Goal: Task Accomplishment & Management: Use online tool/utility

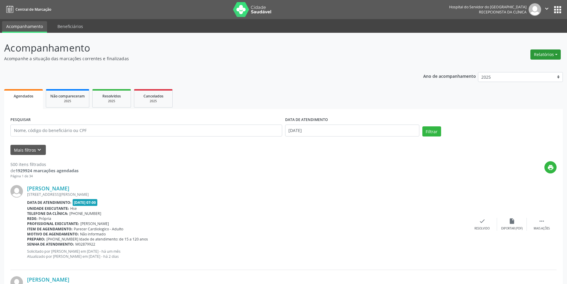
click at [550, 55] on button "Relatórios" at bounding box center [546, 54] width 30 height 10
click at [521, 65] on link "Agendamentos" at bounding box center [529, 67] width 64 height 8
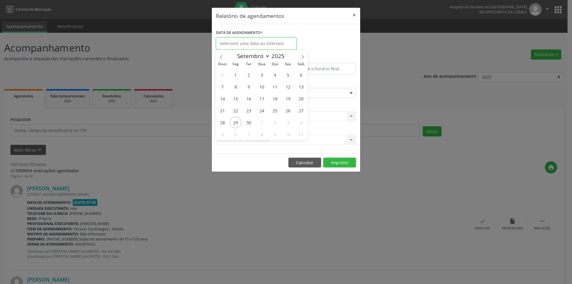
click at [243, 42] on input "text" at bounding box center [256, 44] width 80 height 12
click at [301, 56] on icon at bounding box center [302, 57] width 4 height 4
select select "9"
click at [288, 74] on span "3" at bounding box center [288, 75] width 12 height 12
type input "[DATE]"
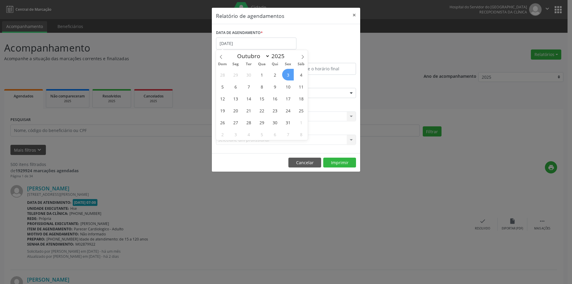
click at [288, 74] on span "3" at bounding box center [288, 75] width 12 height 12
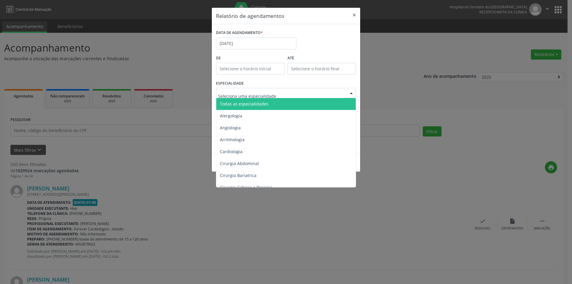
click at [352, 93] on div at bounding box center [351, 93] width 9 height 10
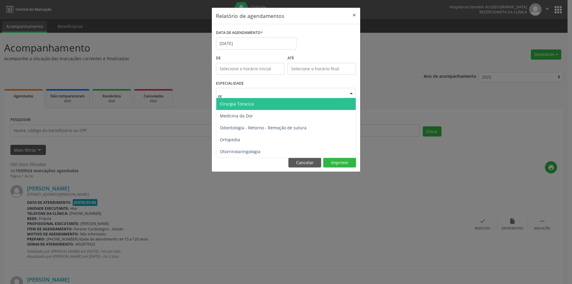
type input "ort"
click at [273, 101] on span "Ortopedia" at bounding box center [285, 104] width 139 height 12
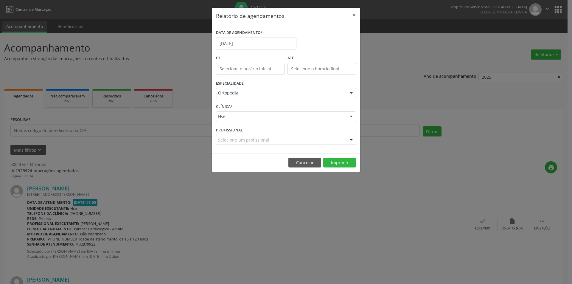
click at [352, 116] on div at bounding box center [351, 117] width 9 height 10
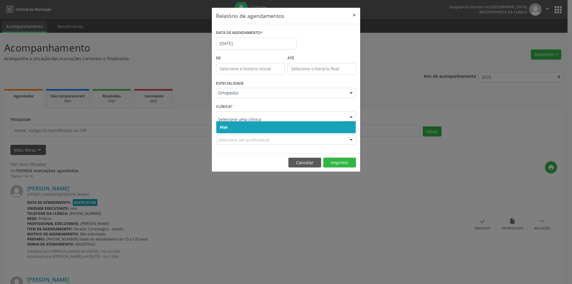
click at [349, 125] on span "Hse" at bounding box center [285, 127] width 139 height 12
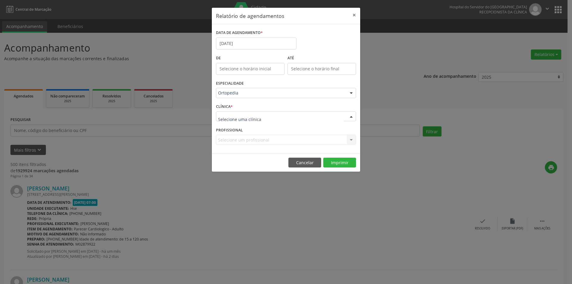
click at [350, 113] on div at bounding box center [351, 117] width 9 height 10
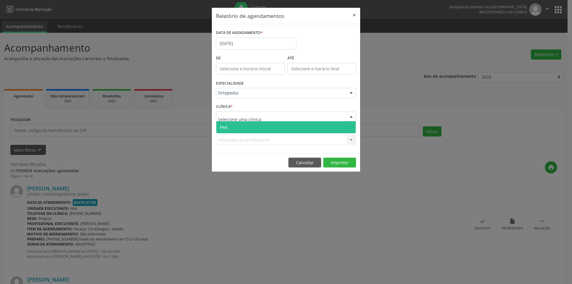
click at [348, 129] on span "Hse" at bounding box center [285, 127] width 139 height 12
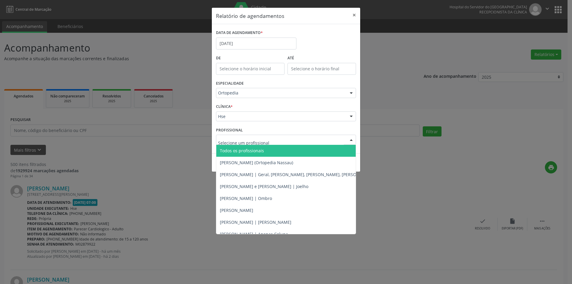
click at [352, 139] on div at bounding box center [351, 140] width 9 height 10
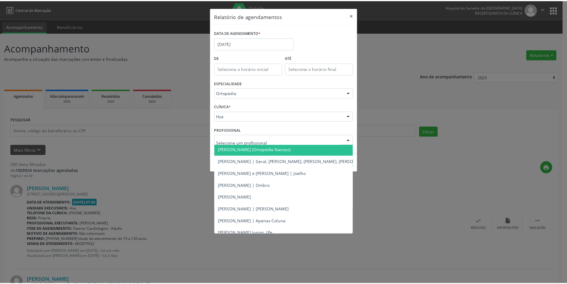
scroll to position [20, 0]
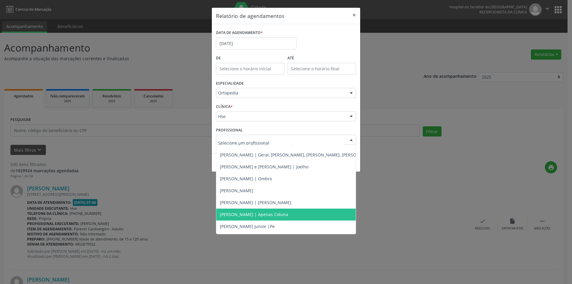
click at [288, 214] on span "[PERSON_NAME] | Apenas Coluna" at bounding box center [254, 214] width 68 height 6
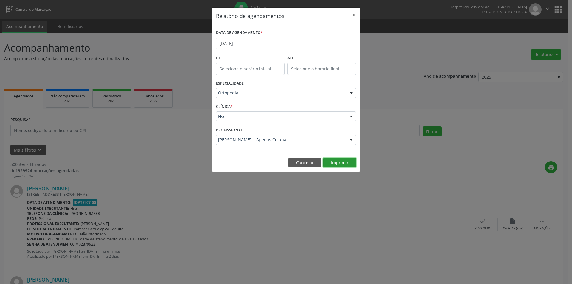
click at [337, 164] on button "Imprimir" at bounding box center [339, 162] width 33 height 10
click at [396, 46] on div "Relatório de agendamentos × DATA DE AGENDAMENTO * [DATE] De ATÉ ESPECIALIDADE O…" at bounding box center [286, 142] width 572 height 284
click at [354, 15] on button "×" at bounding box center [354, 15] width 12 height 15
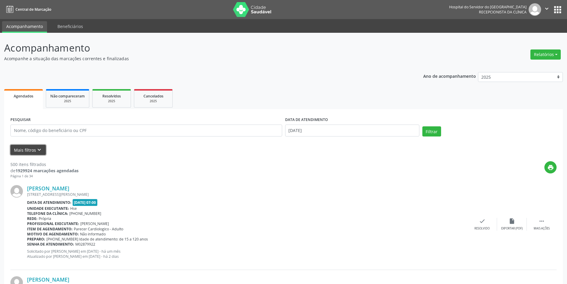
click at [38, 147] on icon "keyboard_arrow_down" at bounding box center [39, 149] width 7 height 7
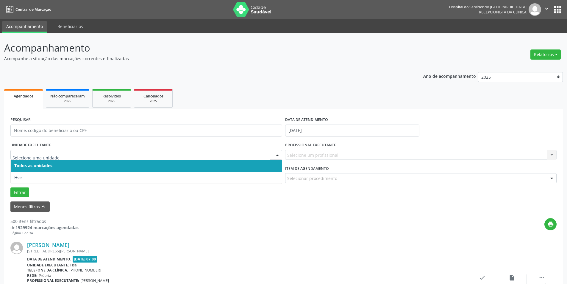
click at [277, 154] on div at bounding box center [277, 155] width 9 height 10
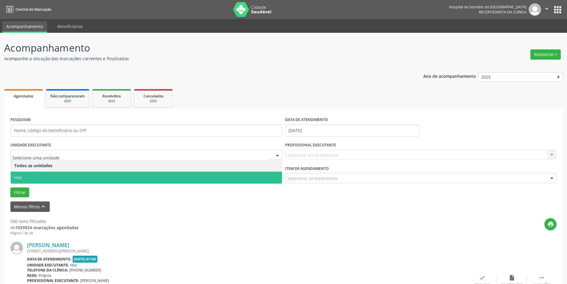
click at [276, 176] on span "Hse" at bounding box center [146, 177] width 271 height 12
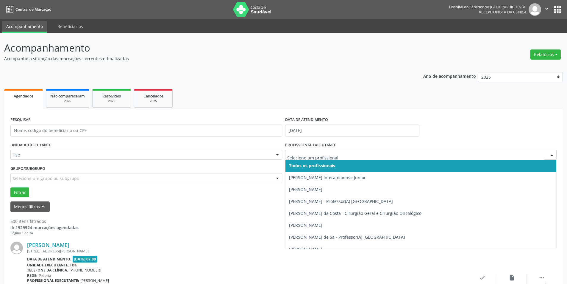
click at [551, 155] on div at bounding box center [552, 155] width 9 height 10
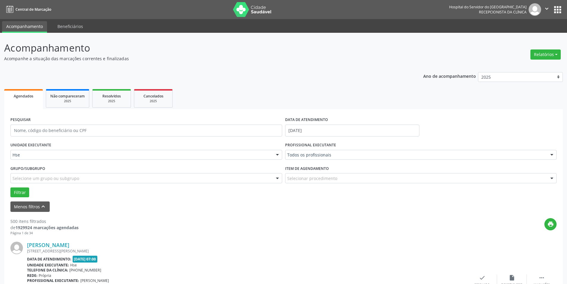
click at [551, 156] on div at bounding box center [552, 155] width 9 height 10
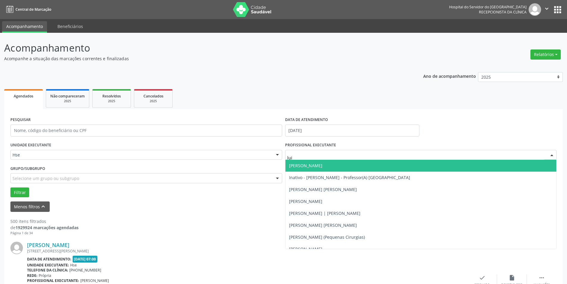
type input "[PERSON_NAME]"
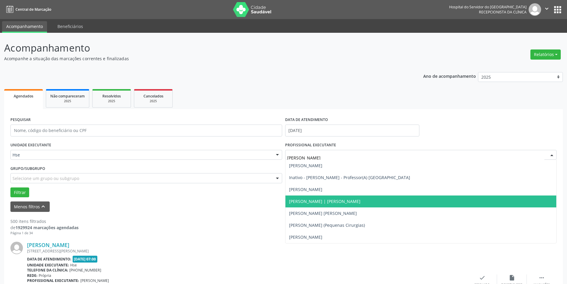
click at [344, 197] on span "[PERSON_NAME] | [PERSON_NAME]" at bounding box center [421, 201] width 271 height 12
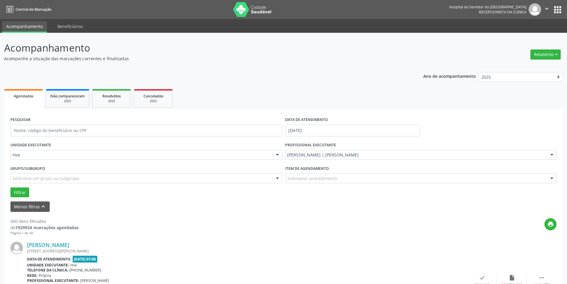
click at [552, 178] on div at bounding box center [552, 178] width 9 height 10
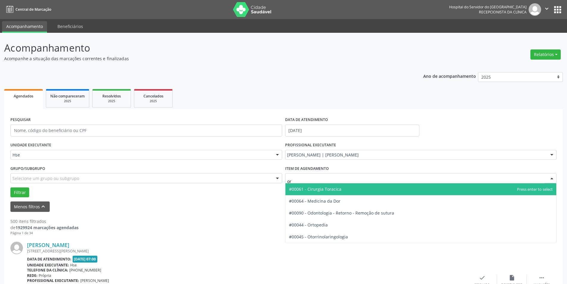
type input "ort"
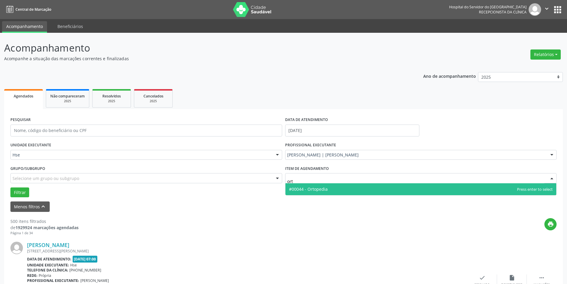
click at [371, 188] on span "#00044 - Ortopedia" at bounding box center [421, 189] width 271 height 12
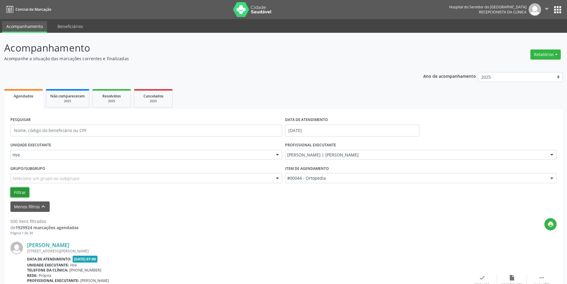
click at [17, 192] on button "Filtrar" at bounding box center [19, 192] width 19 height 10
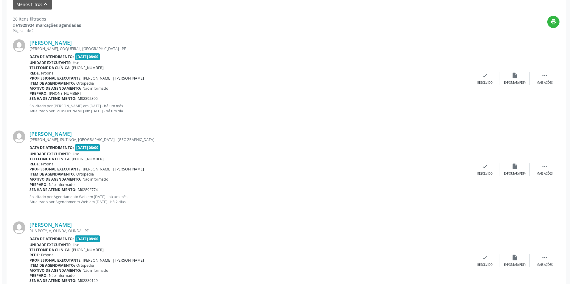
scroll to position [224, 0]
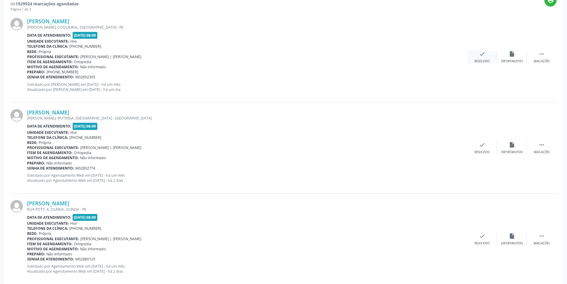
click at [487, 53] on div "check Resolvido" at bounding box center [482, 57] width 30 height 13
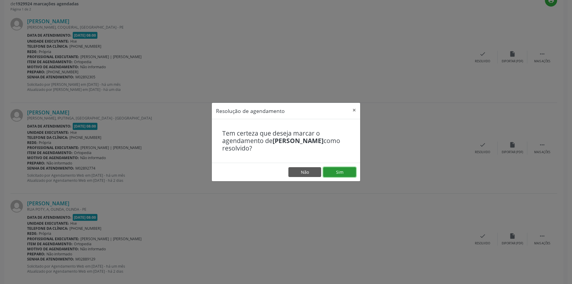
click at [346, 169] on button "Sim" at bounding box center [339, 172] width 33 height 10
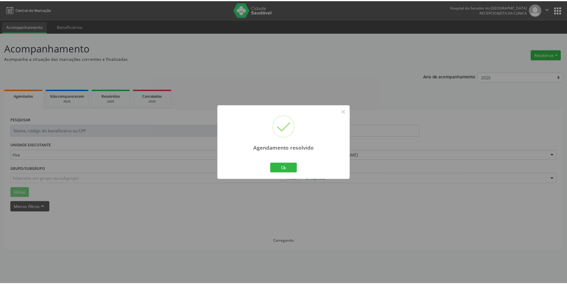
scroll to position [0, 0]
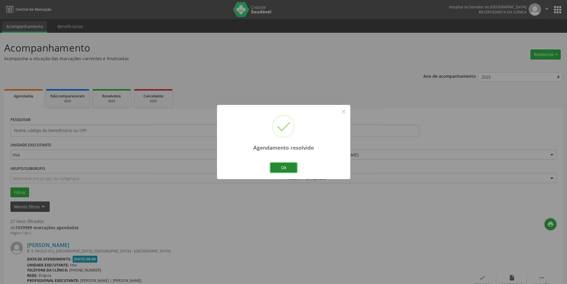
click at [280, 166] on button "Ok" at bounding box center [283, 168] width 27 height 10
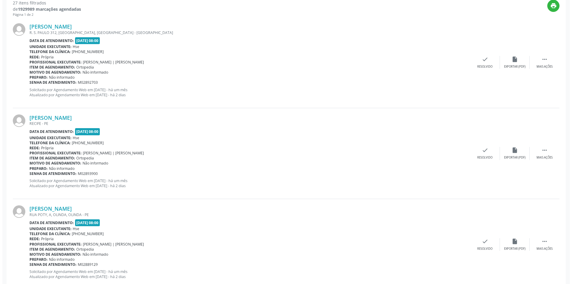
scroll to position [220, 0]
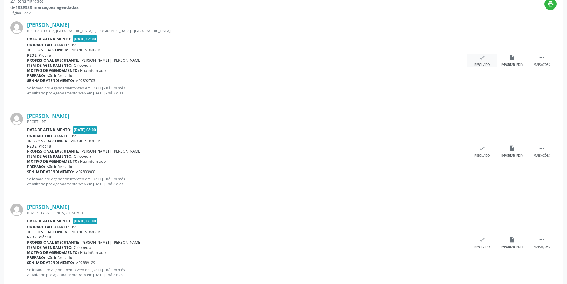
click at [480, 61] on div "check Resolvido" at bounding box center [482, 60] width 30 height 13
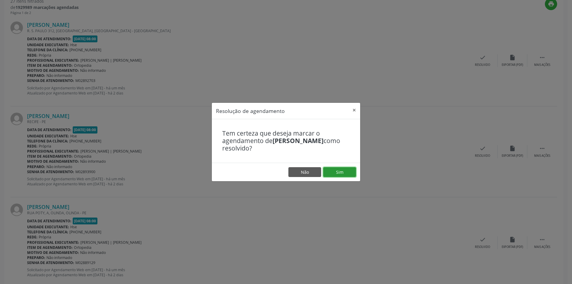
click at [351, 172] on button "Sim" at bounding box center [339, 172] width 33 height 10
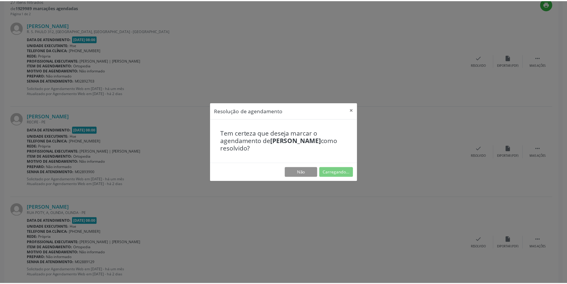
scroll to position [0, 0]
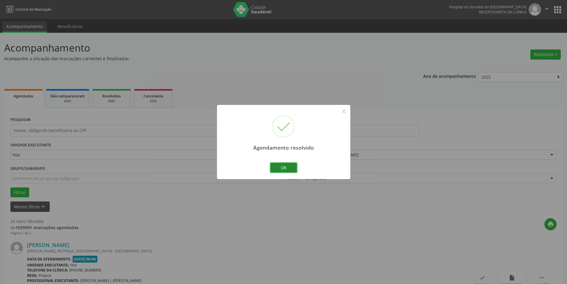
click at [287, 164] on button "Ok" at bounding box center [283, 168] width 27 height 10
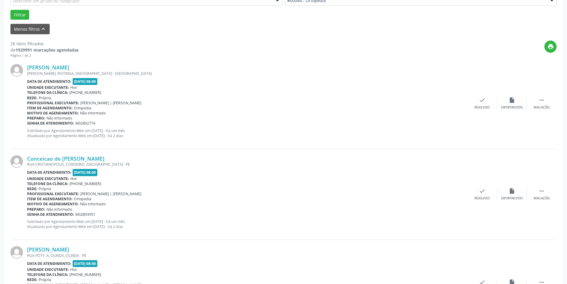
scroll to position [188, 0]
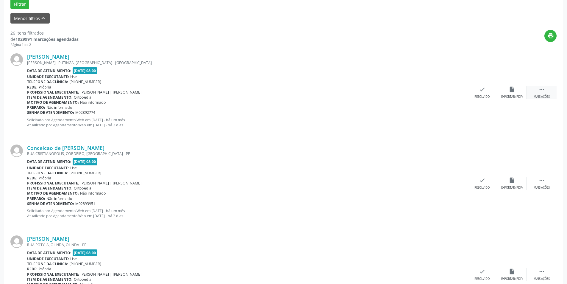
click at [538, 92] on div " Mais ações" at bounding box center [542, 92] width 30 height 13
click at [517, 91] on div "alarm_off Não compareceu" at bounding box center [512, 92] width 30 height 13
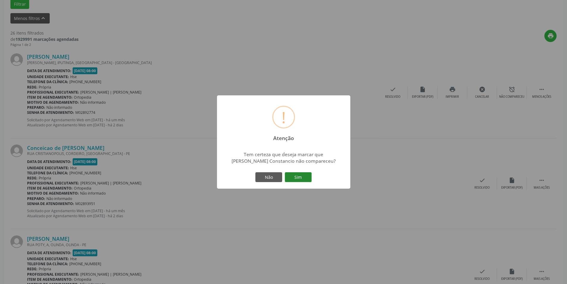
click at [303, 176] on button "Sim" at bounding box center [298, 177] width 27 height 10
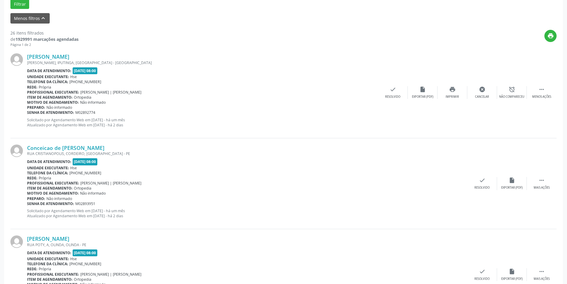
scroll to position [0, 0]
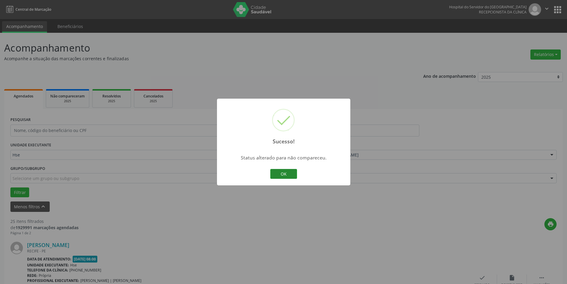
click at [289, 171] on button "OK" at bounding box center [283, 174] width 27 height 10
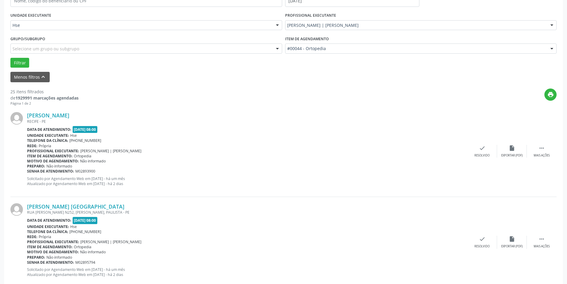
scroll to position [147, 0]
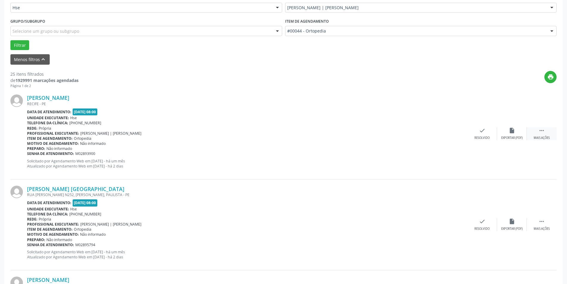
click at [539, 135] on div " Mais ações" at bounding box center [542, 133] width 30 height 13
click at [513, 131] on icon "alarm_off" at bounding box center [512, 130] width 7 height 7
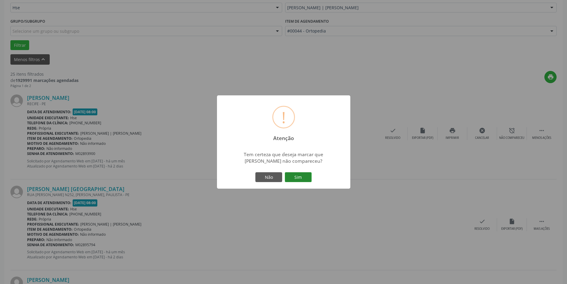
click at [300, 174] on button "Sim" at bounding box center [298, 177] width 27 height 10
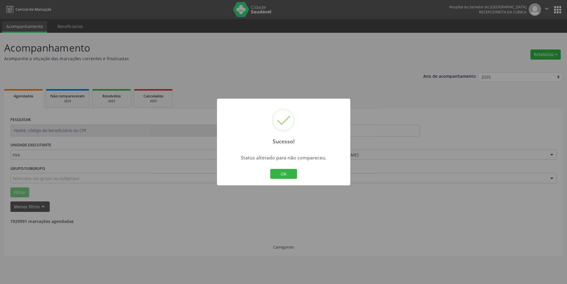
scroll to position [0, 0]
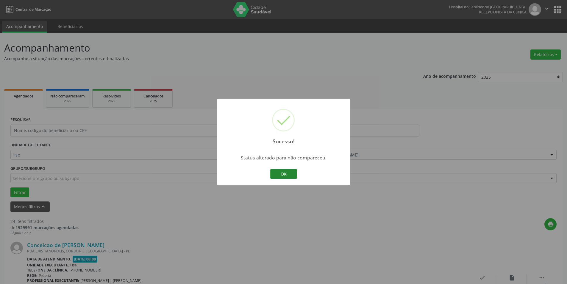
click at [290, 172] on button "OK" at bounding box center [283, 174] width 27 height 10
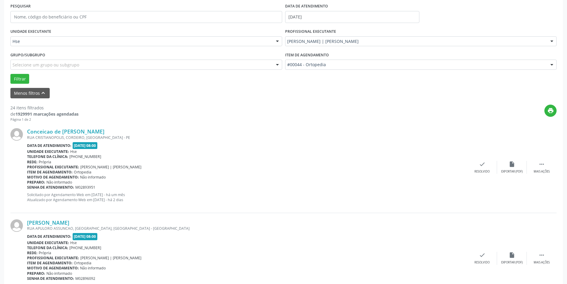
scroll to position [108, 0]
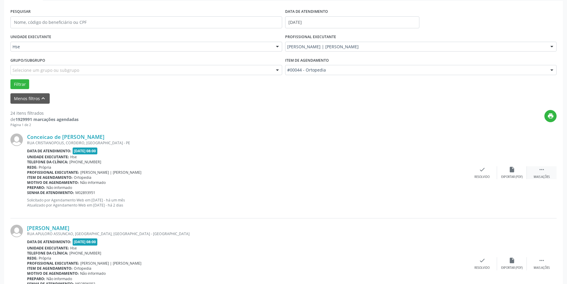
click at [544, 171] on icon "" at bounding box center [542, 169] width 7 height 7
click at [513, 167] on icon "alarm_off" at bounding box center [512, 169] width 7 height 7
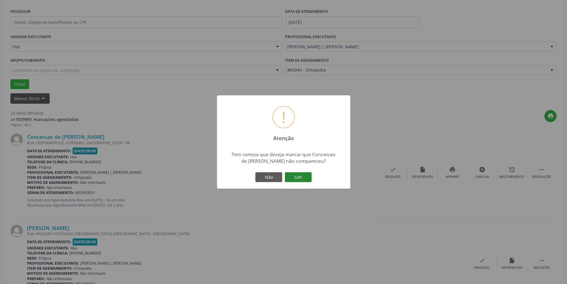
click at [303, 180] on button "Sim" at bounding box center [298, 177] width 27 height 10
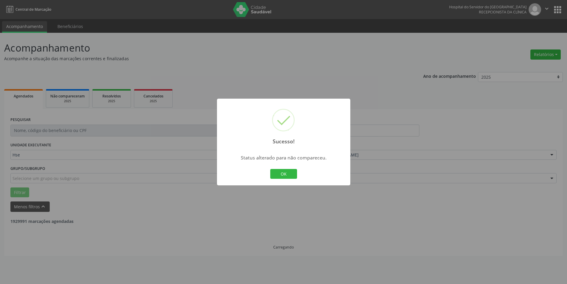
scroll to position [0, 0]
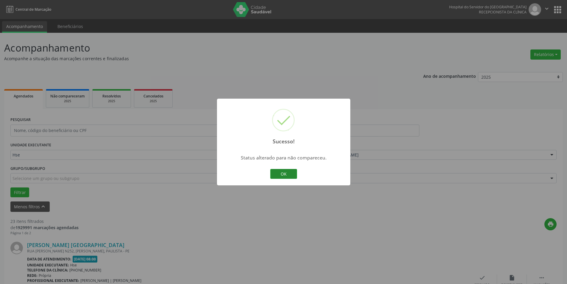
click at [282, 174] on button "OK" at bounding box center [283, 174] width 27 height 10
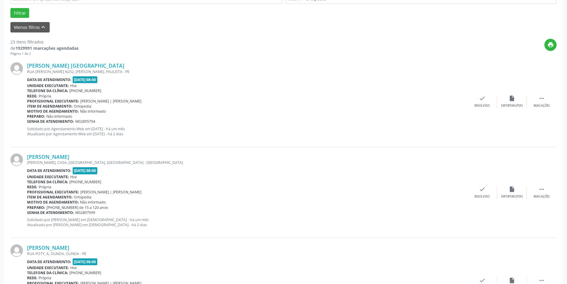
scroll to position [188, 0]
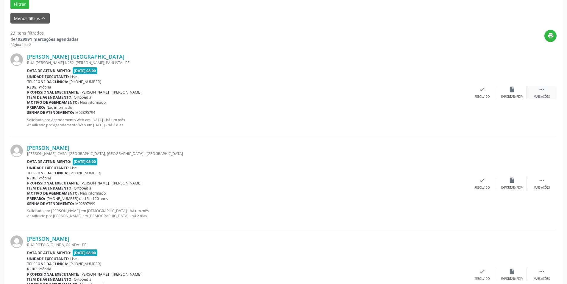
click at [541, 92] on icon "" at bounding box center [542, 89] width 7 height 7
click at [508, 90] on div "alarm_off Não compareceu" at bounding box center [512, 92] width 30 height 13
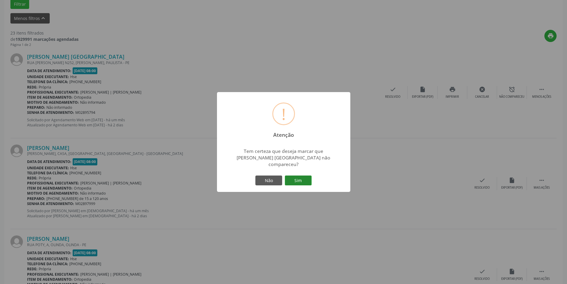
click at [296, 182] on button "Sim" at bounding box center [298, 180] width 27 height 10
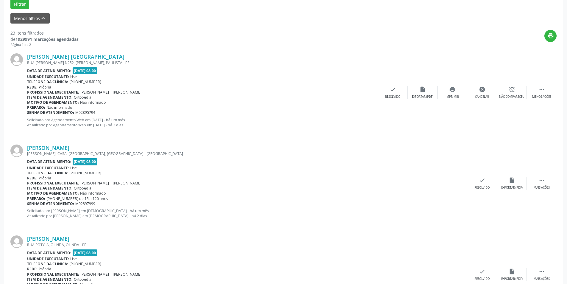
scroll to position [0, 0]
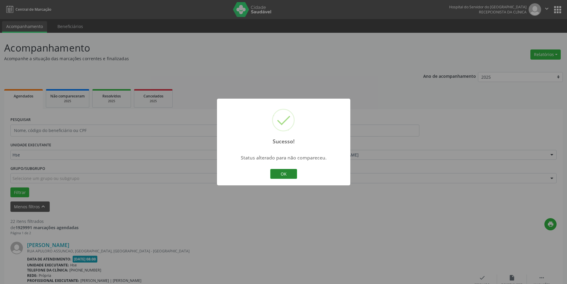
click at [283, 171] on button "OK" at bounding box center [283, 174] width 27 height 10
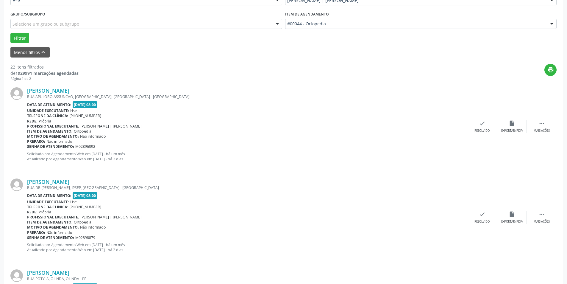
scroll to position [156, 0]
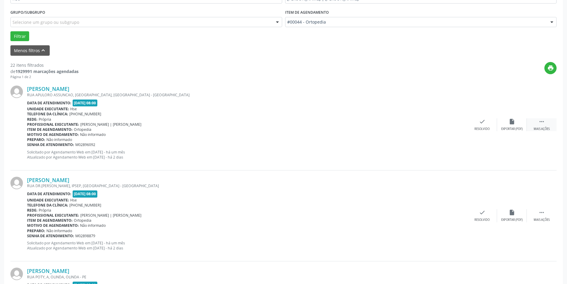
click at [540, 124] on icon "" at bounding box center [542, 121] width 7 height 7
click at [509, 123] on icon "alarm_off" at bounding box center [512, 121] width 7 height 7
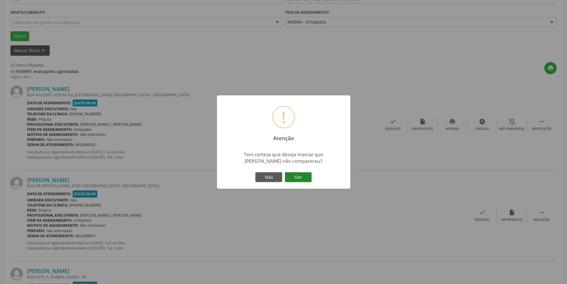
click at [303, 177] on button "Sim" at bounding box center [298, 177] width 27 height 10
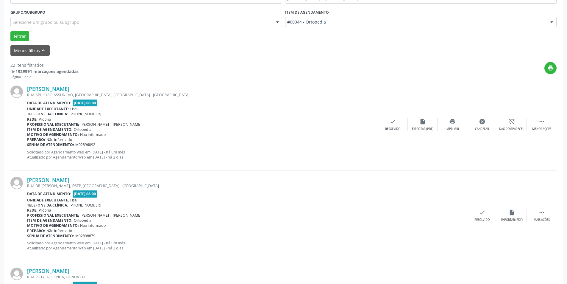
scroll to position [0, 0]
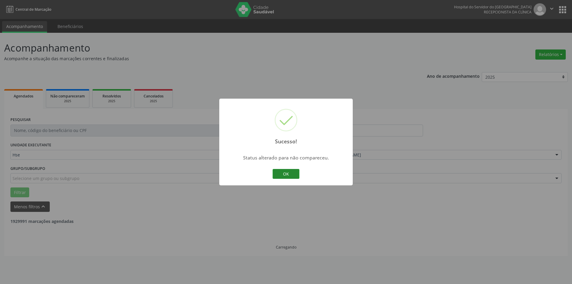
click at [290, 174] on button "OK" at bounding box center [285, 174] width 27 height 10
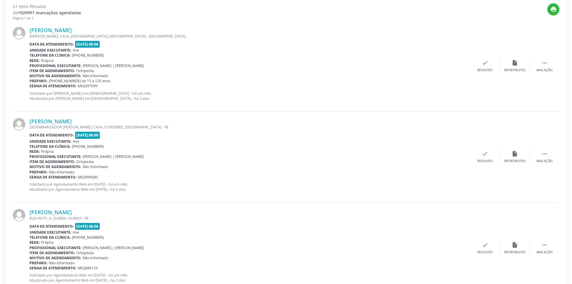
scroll to position [216, 0]
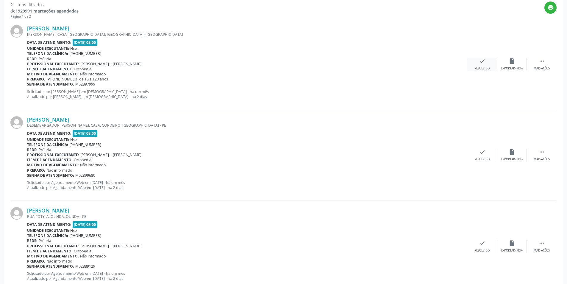
click at [482, 64] on icon "check" at bounding box center [482, 61] width 7 height 7
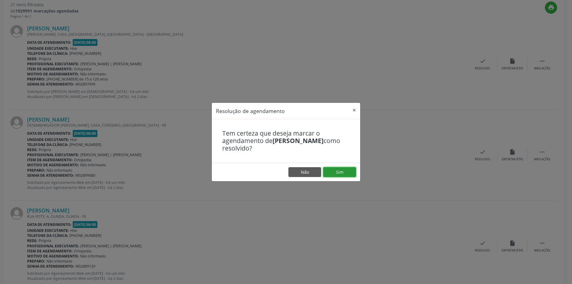
click at [345, 171] on button "Sim" at bounding box center [339, 172] width 33 height 10
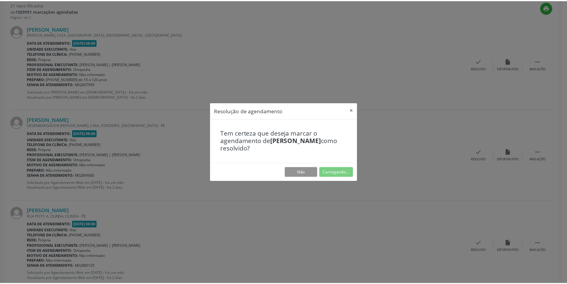
scroll to position [0, 0]
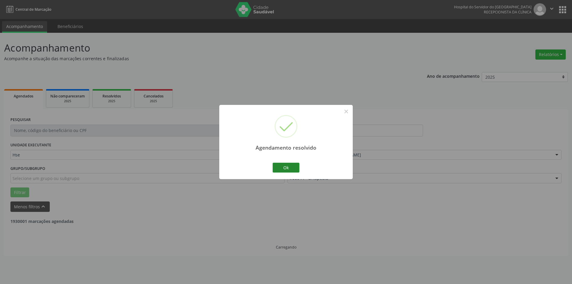
click at [291, 166] on button "Ok" at bounding box center [285, 168] width 27 height 10
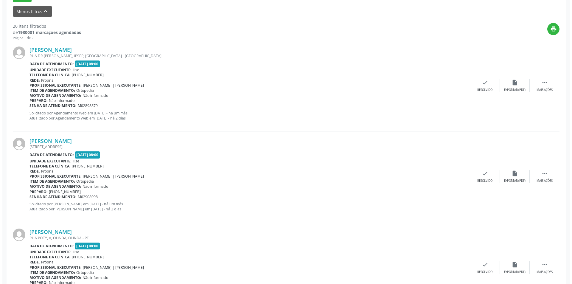
scroll to position [199, 0]
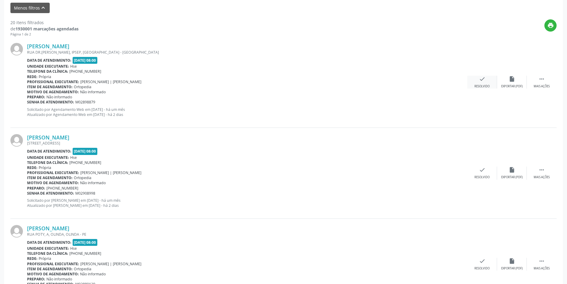
click at [487, 82] on div "check Resolvido" at bounding box center [482, 82] width 30 height 13
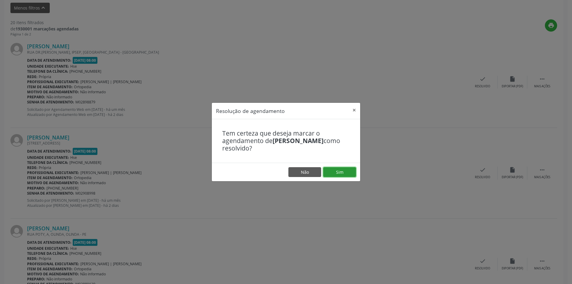
click at [342, 171] on button "Sim" at bounding box center [339, 172] width 33 height 10
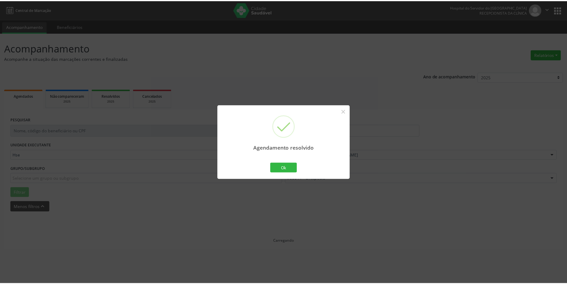
scroll to position [0, 0]
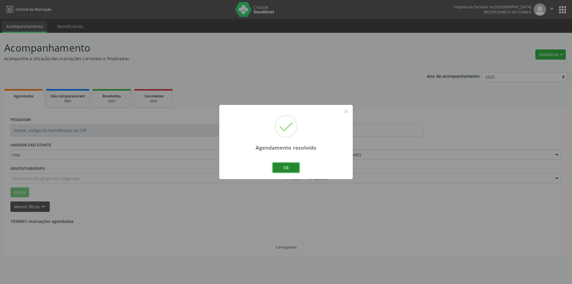
click at [291, 166] on button "Ok" at bounding box center [285, 168] width 27 height 10
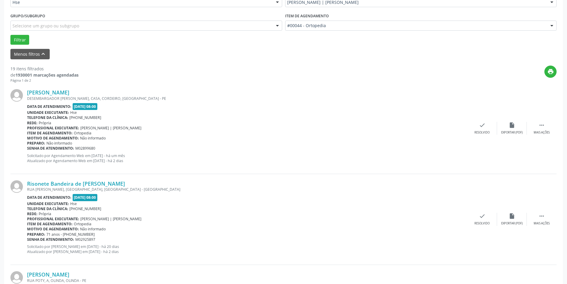
scroll to position [193, 0]
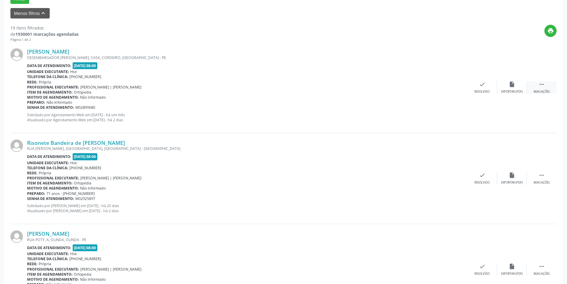
click at [543, 87] on icon "" at bounding box center [542, 84] width 7 height 7
click at [509, 86] on icon "alarm_off" at bounding box center [512, 84] width 7 height 7
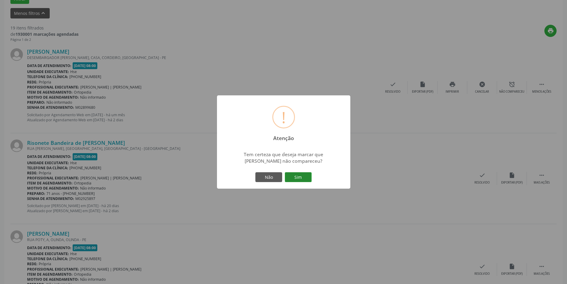
click at [297, 175] on button "Sim" at bounding box center [298, 177] width 27 height 10
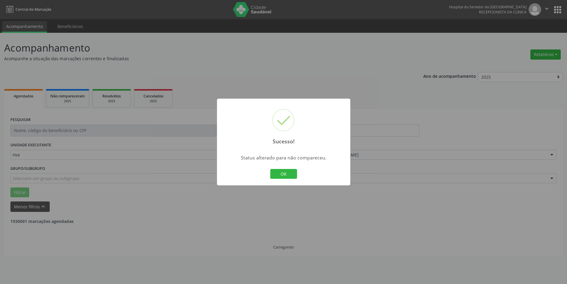
scroll to position [0, 0]
click at [297, 171] on button "OK" at bounding box center [285, 174] width 27 height 10
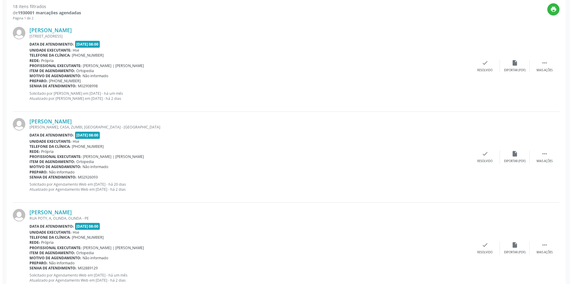
scroll to position [220, 0]
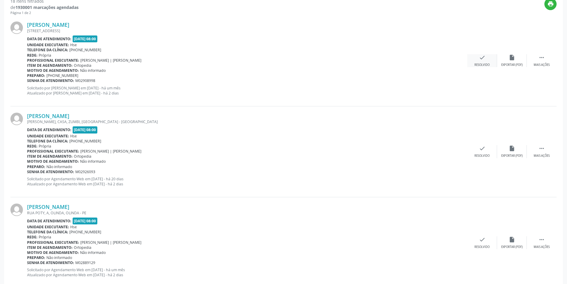
click at [485, 59] on icon "check" at bounding box center [482, 57] width 7 height 7
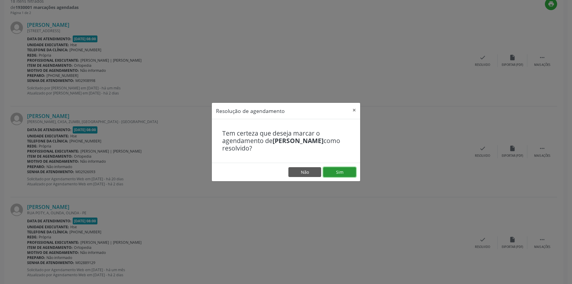
click at [342, 172] on button "Sim" at bounding box center [339, 172] width 33 height 10
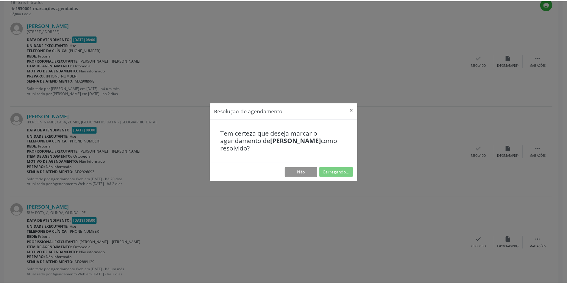
scroll to position [0, 0]
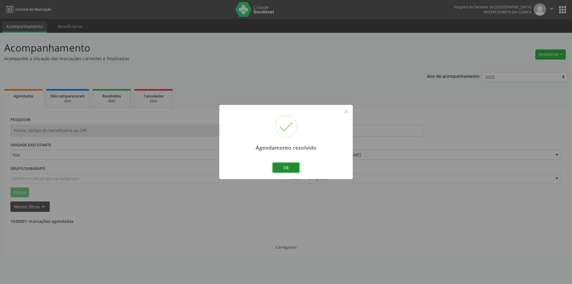
click at [291, 163] on button "Ok" at bounding box center [285, 168] width 27 height 10
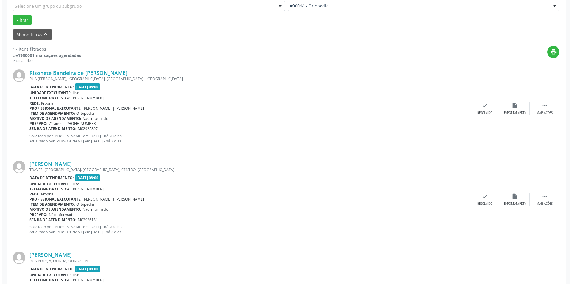
scroll to position [179, 0]
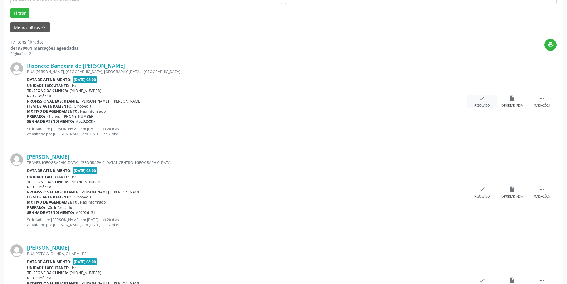
click at [480, 98] on icon "check" at bounding box center [482, 98] width 7 height 7
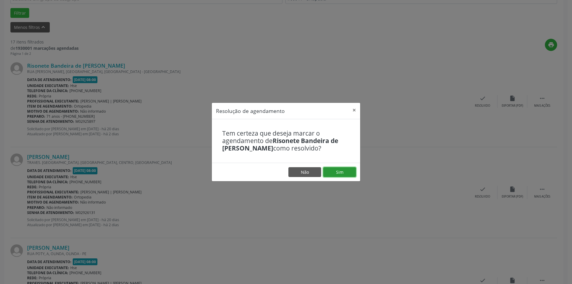
click at [347, 171] on button "Sim" at bounding box center [339, 172] width 33 height 10
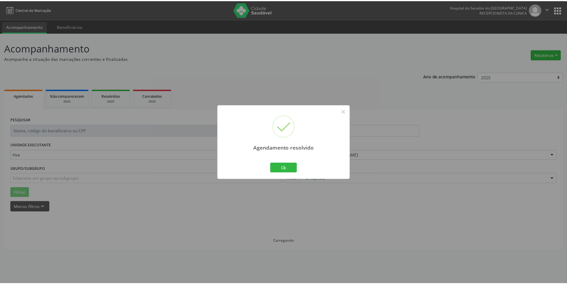
scroll to position [0, 0]
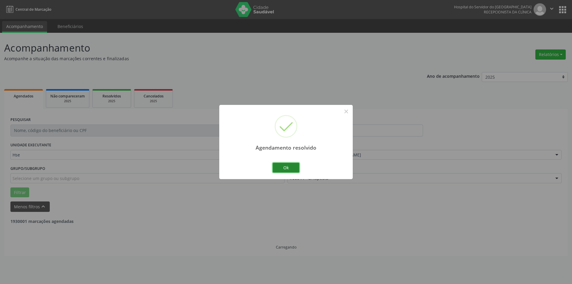
click at [287, 166] on button "Ok" at bounding box center [285, 168] width 27 height 10
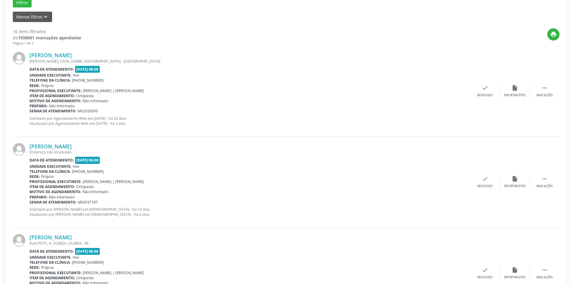
scroll to position [209, 0]
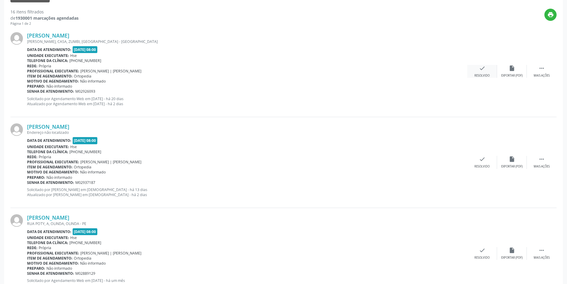
click at [481, 68] on icon "check" at bounding box center [482, 68] width 7 height 7
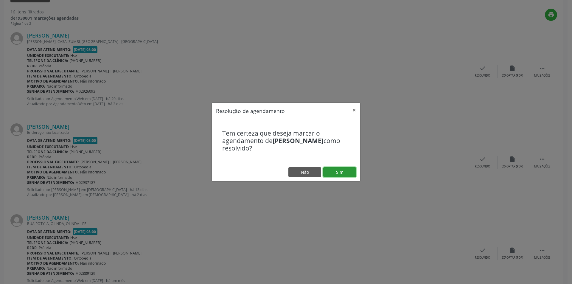
click at [343, 172] on button "Sim" at bounding box center [339, 172] width 33 height 10
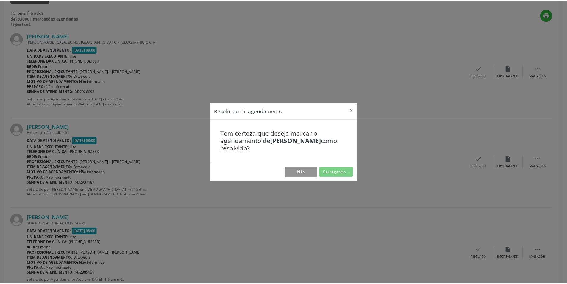
scroll to position [0, 0]
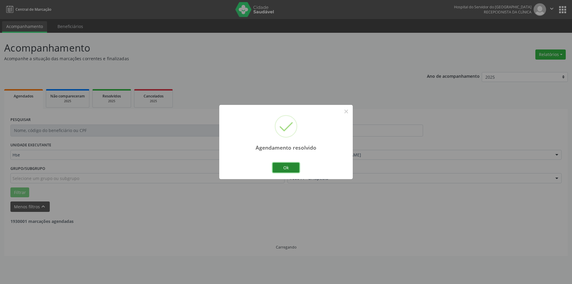
click at [288, 166] on button "Ok" at bounding box center [285, 168] width 27 height 10
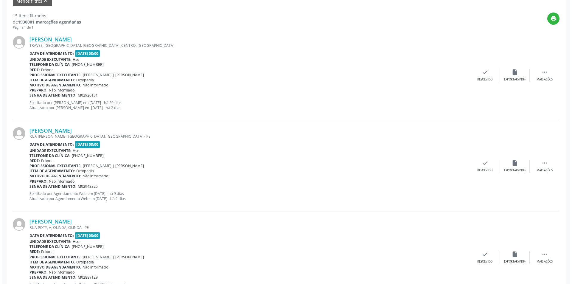
scroll to position [214, 0]
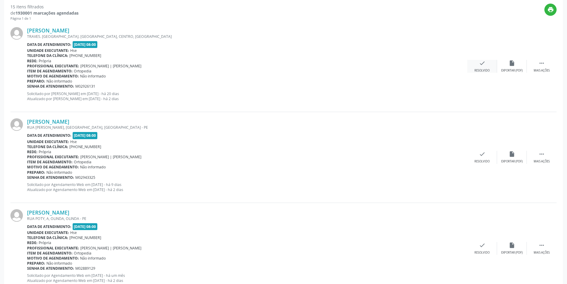
click at [487, 65] on div "check Resolvido" at bounding box center [482, 66] width 30 height 13
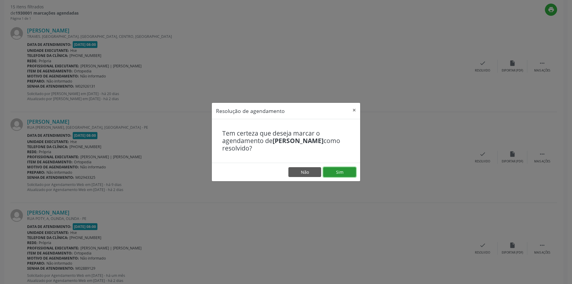
click at [340, 173] on button "Sim" at bounding box center [339, 172] width 33 height 10
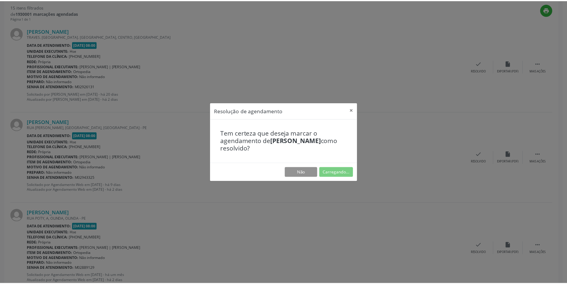
scroll to position [0, 0]
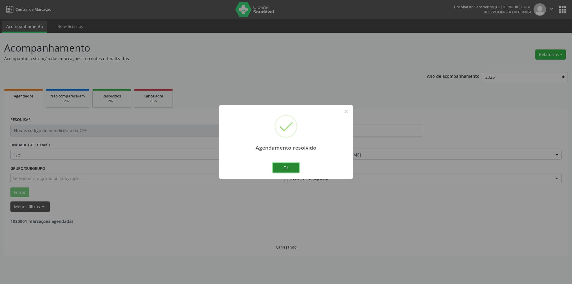
click at [292, 169] on button "Ok" at bounding box center [285, 168] width 27 height 10
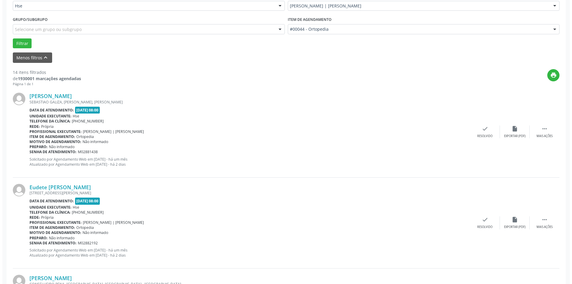
scroll to position [156, 0]
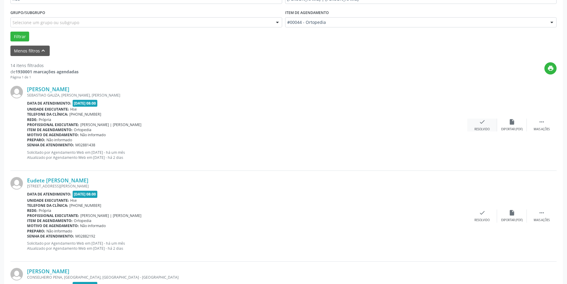
click at [482, 127] on div "Resolvido" at bounding box center [482, 129] width 15 height 4
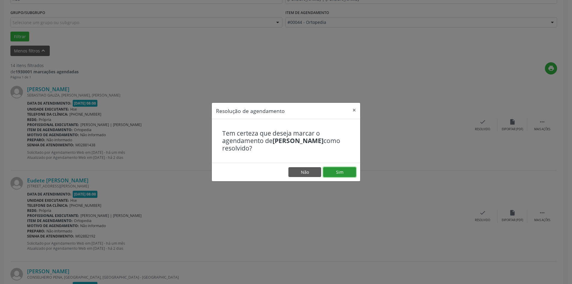
click at [347, 170] on button "Sim" at bounding box center [339, 172] width 33 height 10
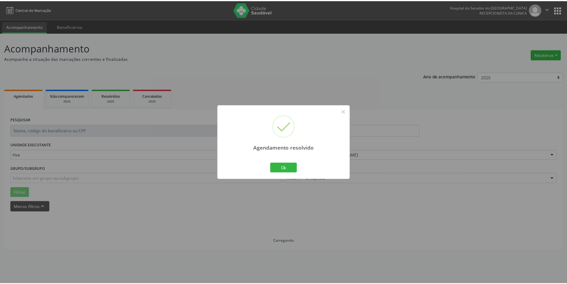
scroll to position [0, 0]
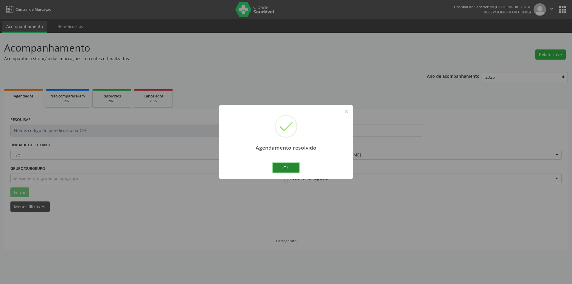
click at [290, 167] on button "Ok" at bounding box center [285, 168] width 27 height 10
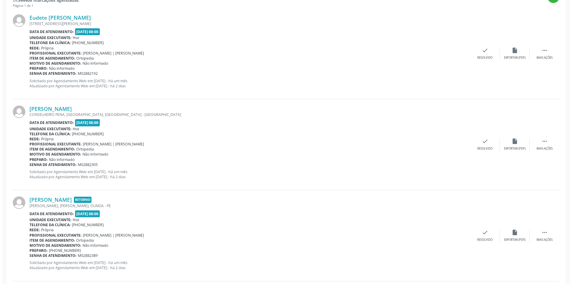
scroll to position [230, 0]
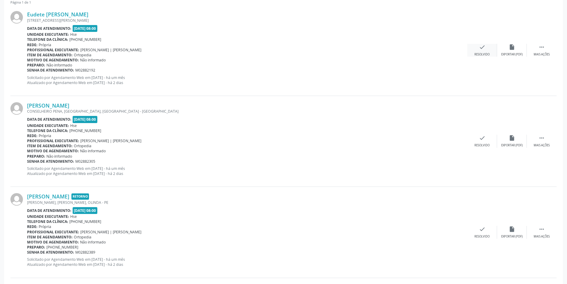
click at [486, 54] on div "Resolvido" at bounding box center [482, 54] width 15 height 4
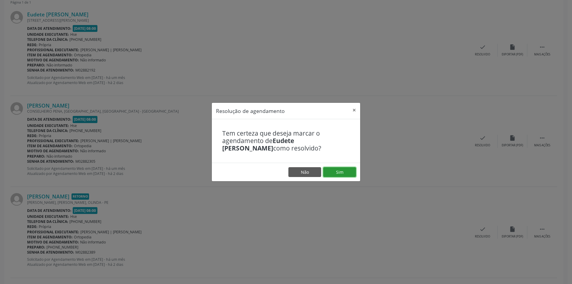
click at [341, 169] on button "Sim" at bounding box center [339, 172] width 33 height 10
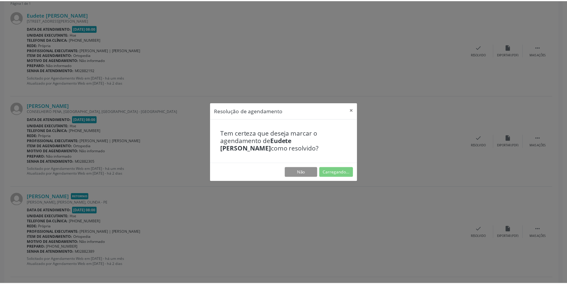
scroll to position [0, 0]
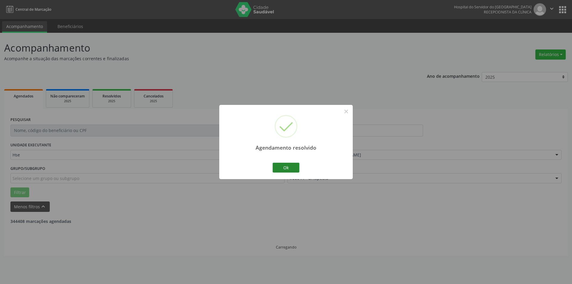
click at [293, 168] on button "Ok" at bounding box center [285, 168] width 27 height 10
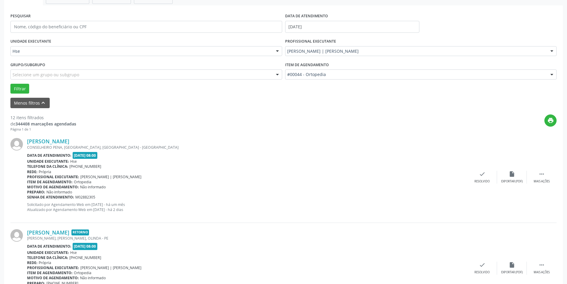
scroll to position [115, 0]
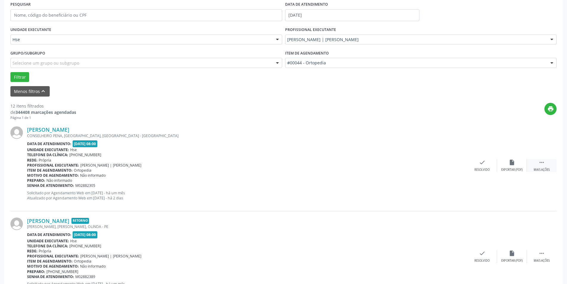
click at [539, 163] on icon "" at bounding box center [542, 162] width 7 height 7
click at [514, 163] on icon "alarm_off" at bounding box center [512, 162] width 7 height 7
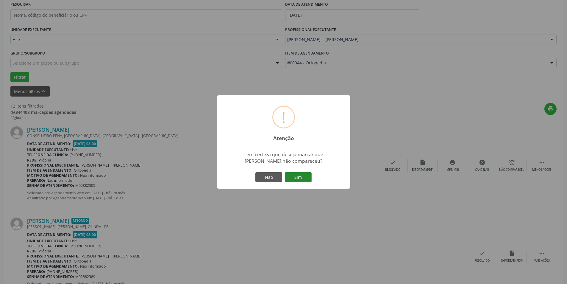
click at [306, 181] on button "Sim" at bounding box center [298, 177] width 27 height 10
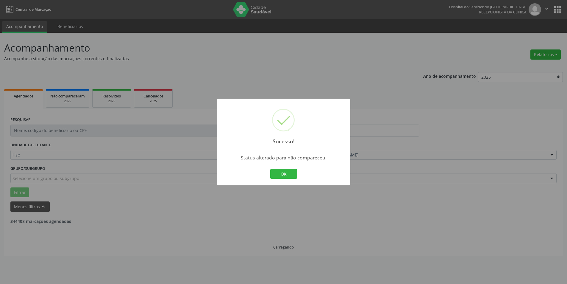
scroll to position [0, 0]
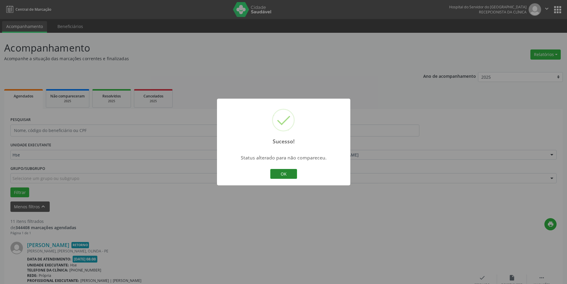
click at [284, 169] on button "OK" at bounding box center [283, 174] width 27 height 10
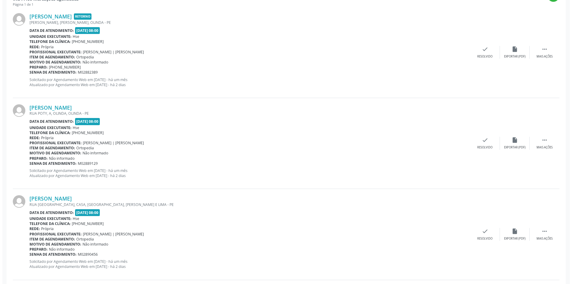
scroll to position [230, 0]
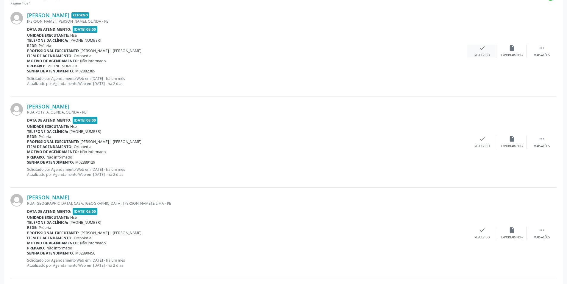
click at [485, 52] on div "check Resolvido" at bounding box center [482, 51] width 30 height 13
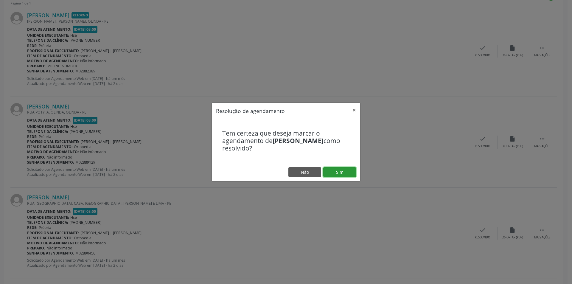
click at [337, 175] on button "Sim" at bounding box center [339, 172] width 33 height 10
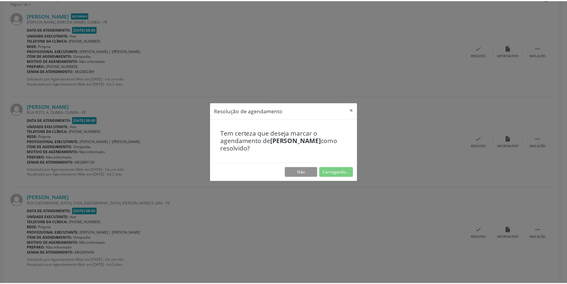
scroll to position [0, 0]
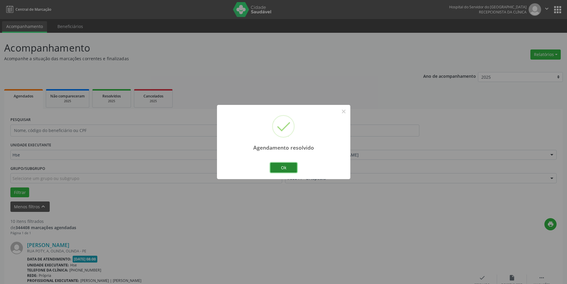
click at [290, 166] on button "Ok" at bounding box center [283, 168] width 27 height 10
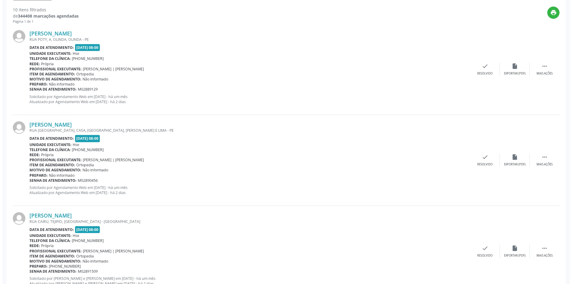
scroll to position [216, 0]
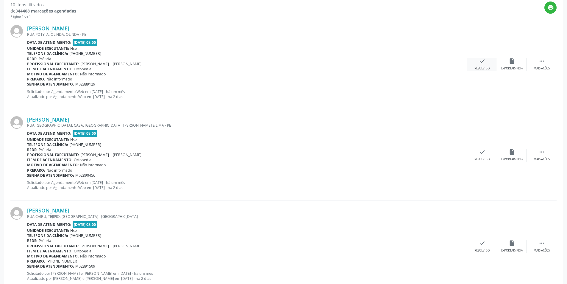
click at [483, 63] on icon "check" at bounding box center [482, 61] width 7 height 7
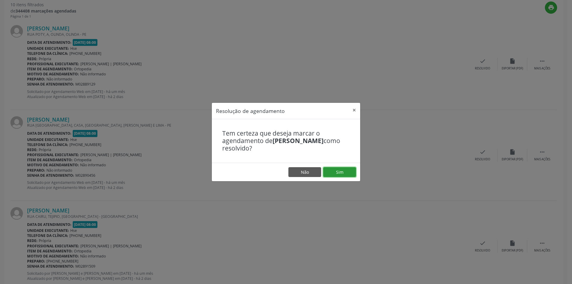
click at [343, 171] on button "Sim" at bounding box center [339, 172] width 33 height 10
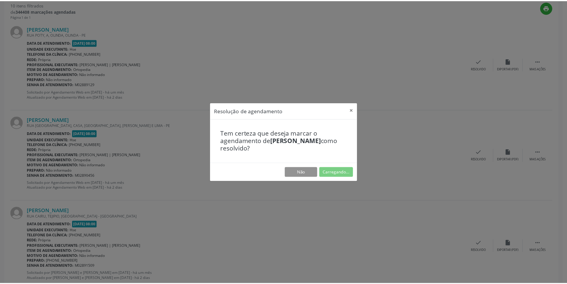
scroll to position [0, 0]
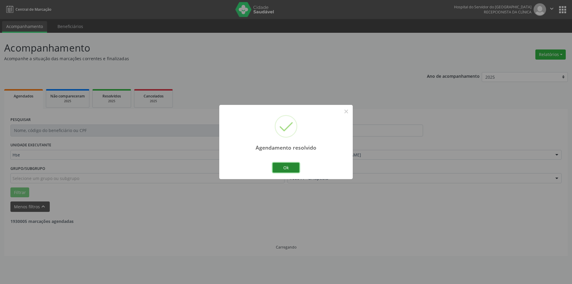
click at [288, 167] on button "Ok" at bounding box center [285, 168] width 27 height 10
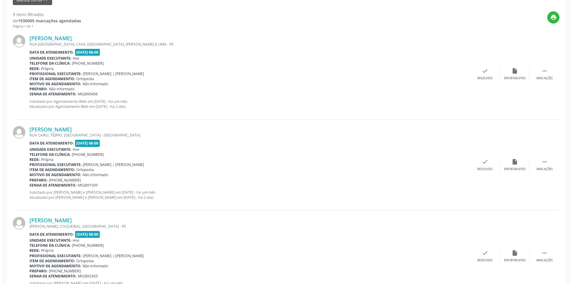
scroll to position [211, 0]
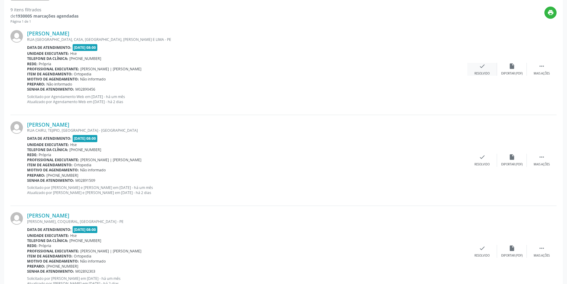
click at [476, 74] on div "Resolvido" at bounding box center [482, 73] width 15 height 4
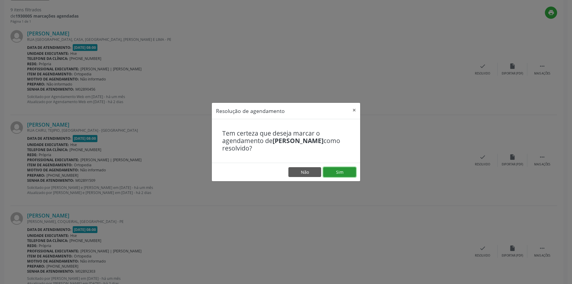
click at [347, 169] on button "Sim" at bounding box center [339, 172] width 33 height 10
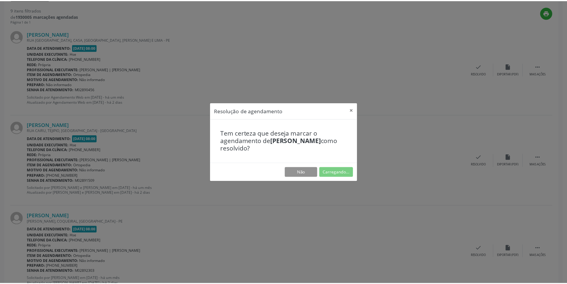
scroll to position [0, 0]
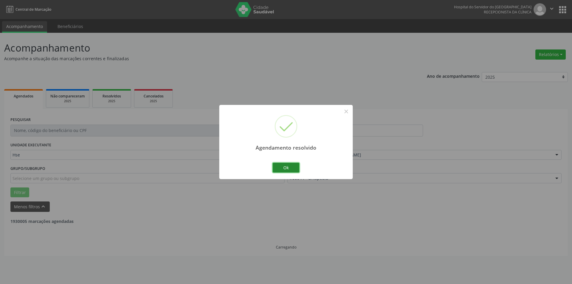
click at [284, 163] on button "Ok" at bounding box center [285, 168] width 27 height 10
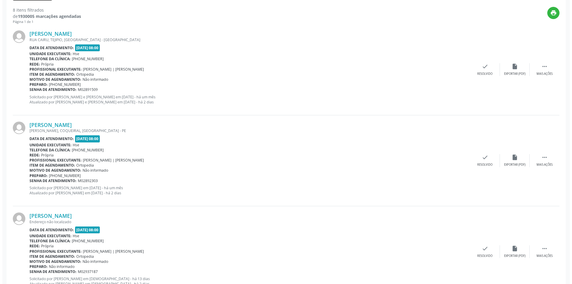
scroll to position [212, 0]
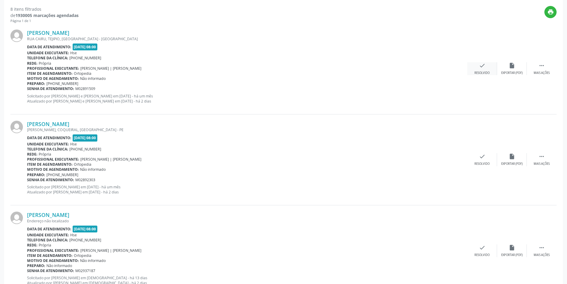
click at [488, 71] on div "Resolvido" at bounding box center [482, 73] width 15 height 4
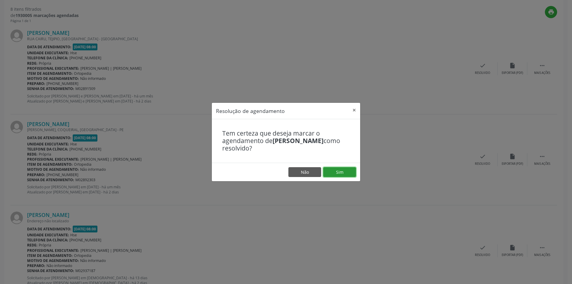
click at [343, 172] on button "Sim" at bounding box center [339, 172] width 33 height 10
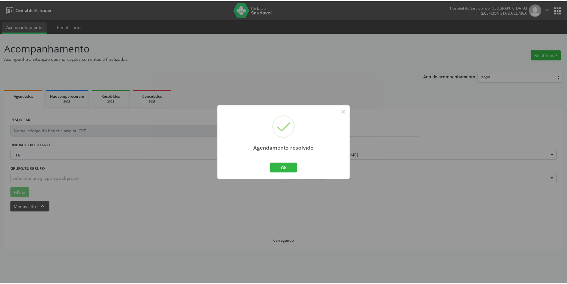
scroll to position [0, 0]
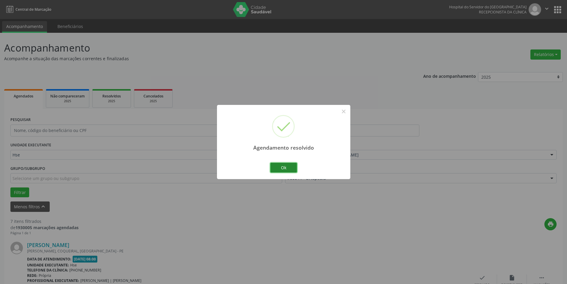
click at [288, 166] on button "Ok" at bounding box center [283, 168] width 27 height 10
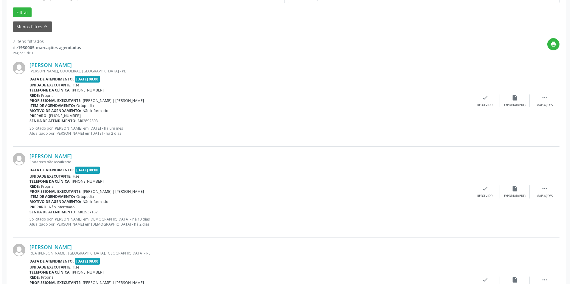
scroll to position [187, 0]
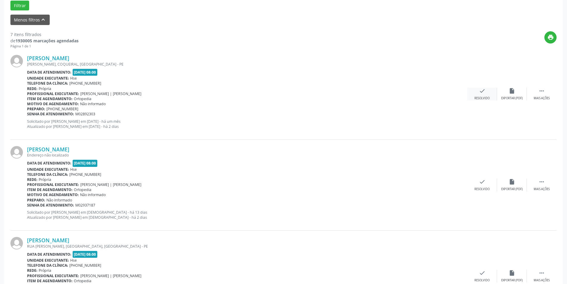
click at [488, 95] on div "check Resolvido" at bounding box center [482, 94] width 30 height 13
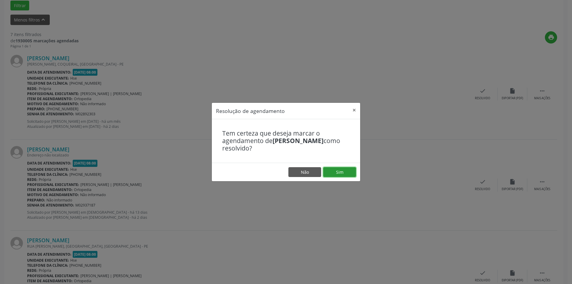
click at [337, 172] on button "Sim" at bounding box center [339, 172] width 33 height 10
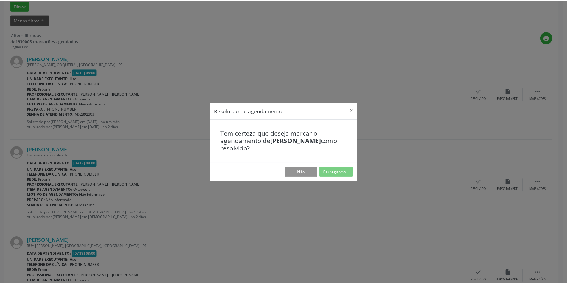
scroll to position [0, 0]
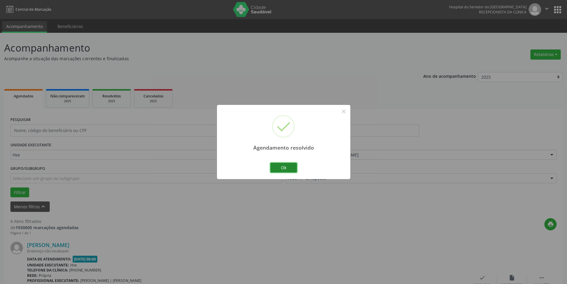
click at [290, 166] on button "Ok" at bounding box center [283, 168] width 27 height 10
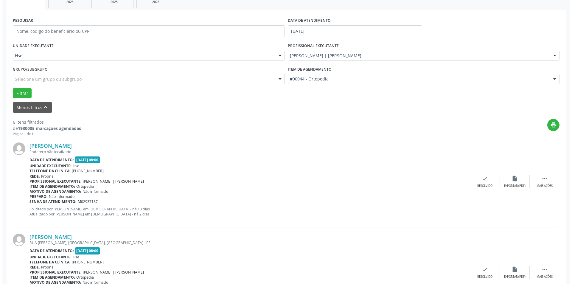
scroll to position [113, 0]
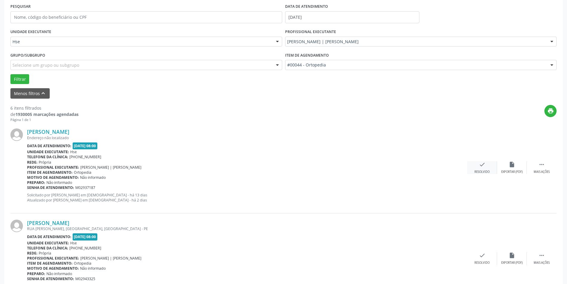
click at [483, 168] on div "check Resolvido" at bounding box center [482, 167] width 30 height 13
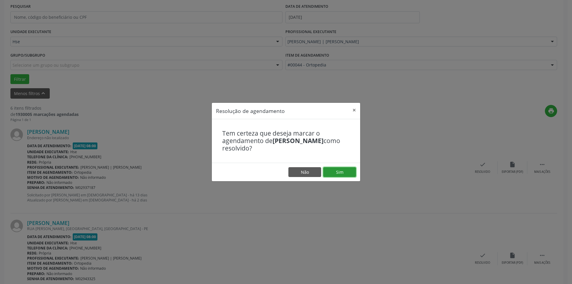
click at [347, 169] on button "Sim" at bounding box center [339, 172] width 33 height 10
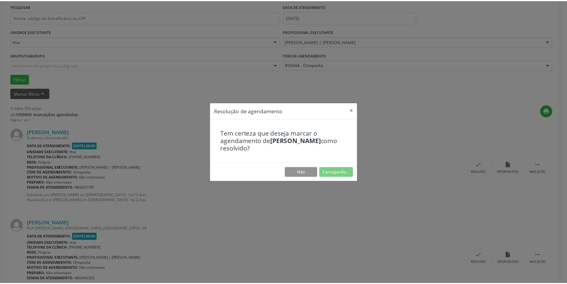
scroll to position [0, 0]
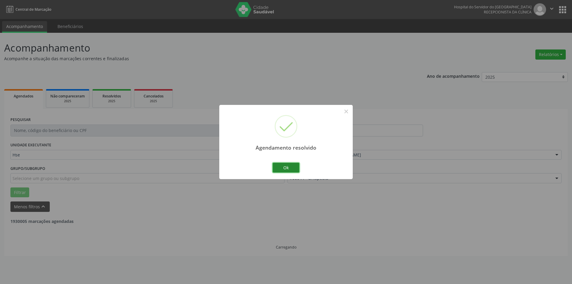
click at [291, 166] on button "Ok" at bounding box center [285, 168] width 27 height 10
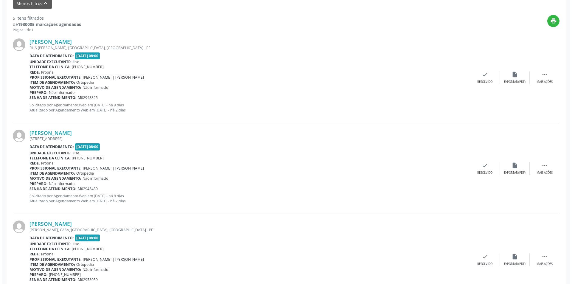
scroll to position [204, 0]
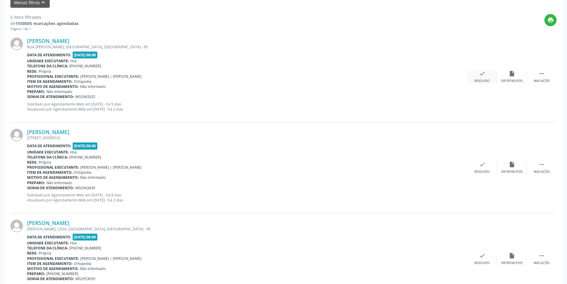
click at [483, 75] on icon "check" at bounding box center [482, 73] width 7 height 7
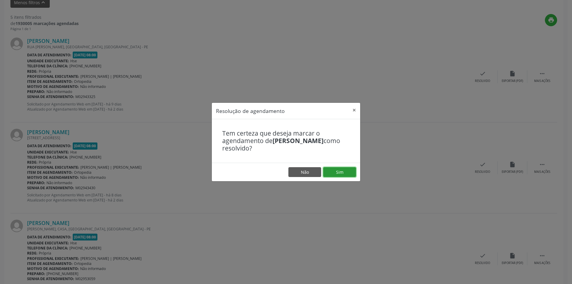
click at [343, 171] on button "Sim" at bounding box center [339, 172] width 33 height 10
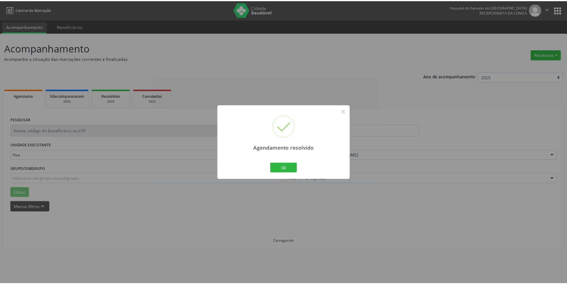
scroll to position [0, 0]
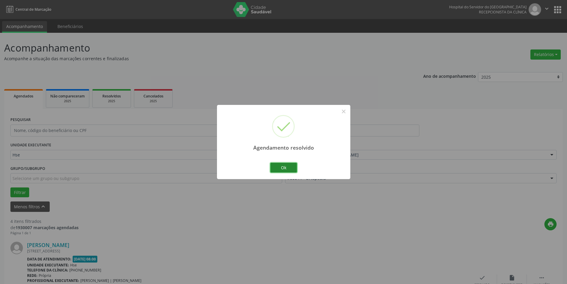
click at [289, 169] on button "Ok" at bounding box center [283, 168] width 27 height 10
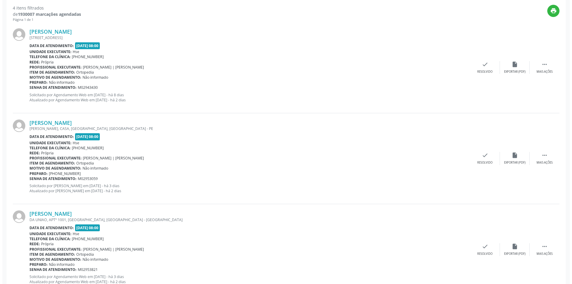
scroll to position [220, 0]
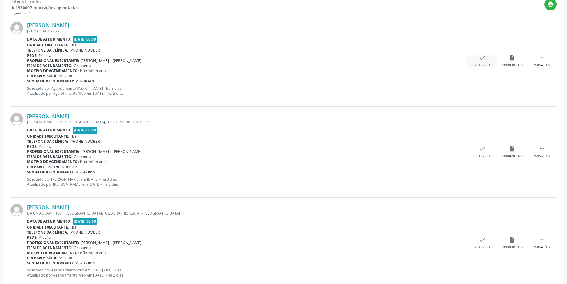
click at [483, 61] on icon "check" at bounding box center [482, 57] width 7 height 7
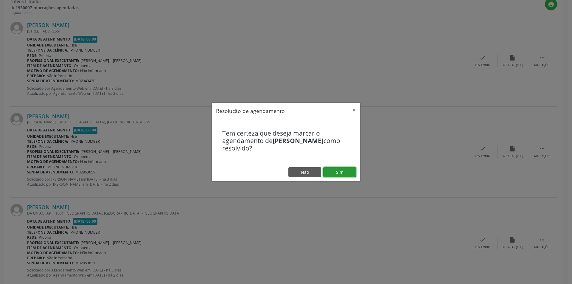
click at [345, 168] on button "Sim" at bounding box center [339, 172] width 33 height 10
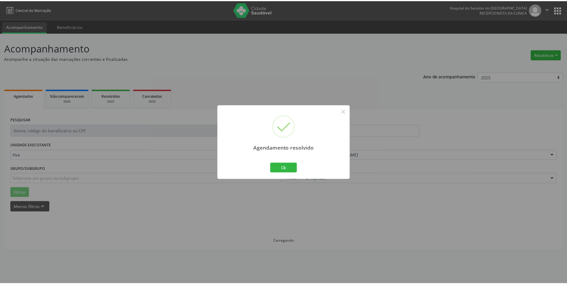
scroll to position [0, 0]
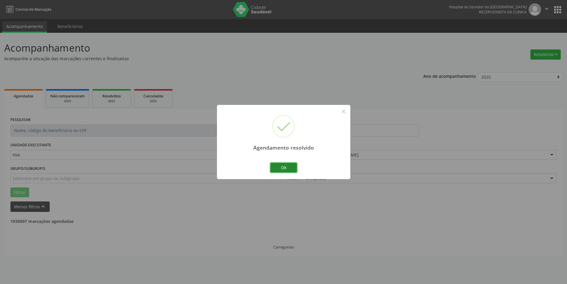
click at [292, 167] on button "Ok" at bounding box center [283, 168] width 27 height 10
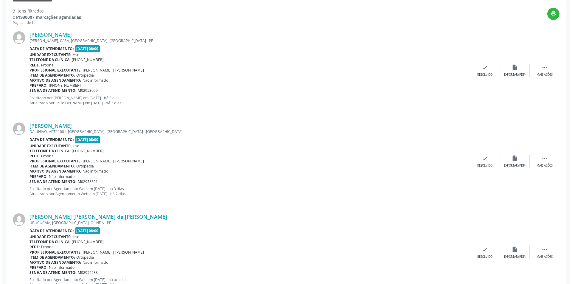
scroll to position [213, 0]
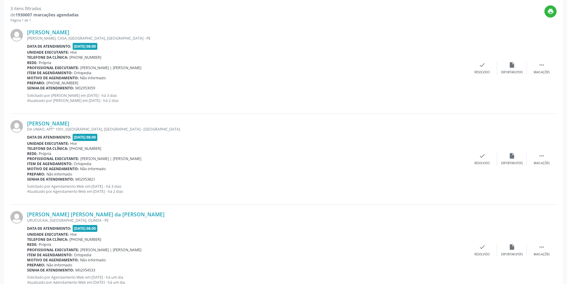
click at [485, 59] on div "[PERSON_NAME] [GEOGRAPHIC_DATA], CASA, [GEOGRAPHIC_DATA], [GEOGRAPHIC_DATA] - […" at bounding box center [283, 68] width 546 height 91
click at [483, 65] on icon "check" at bounding box center [482, 65] width 7 height 7
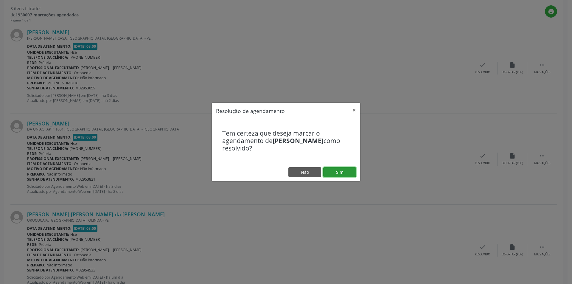
click at [346, 170] on button "Sim" at bounding box center [339, 172] width 33 height 10
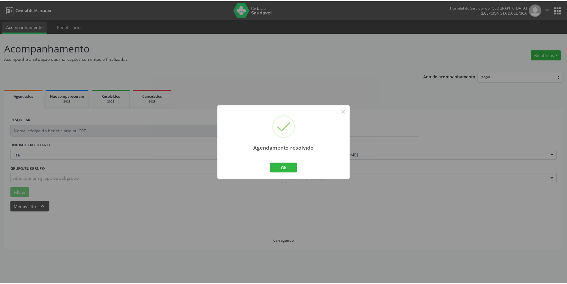
scroll to position [0, 0]
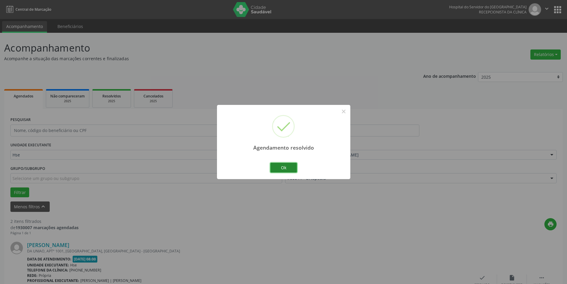
click at [292, 165] on button "Ok" at bounding box center [283, 168] width 27 height 10
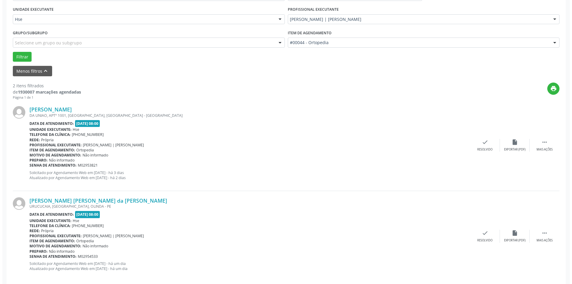
scroll to position [144, 0]
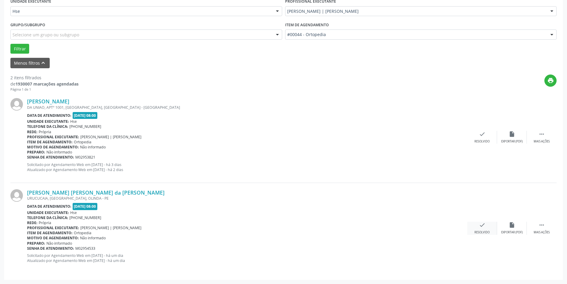
click at [479, 226] on icon "check" at bounding box center [482, 225] width 7 height 7
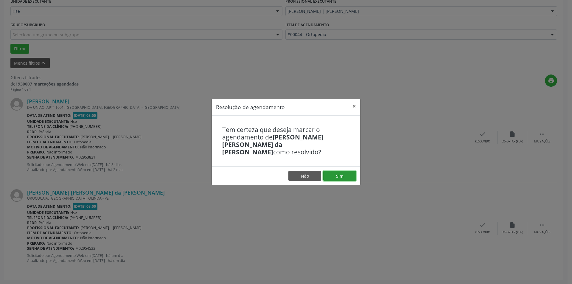
click at [343, 171] on button "Sim" at bounding box center [339, 176] width 33 height 10
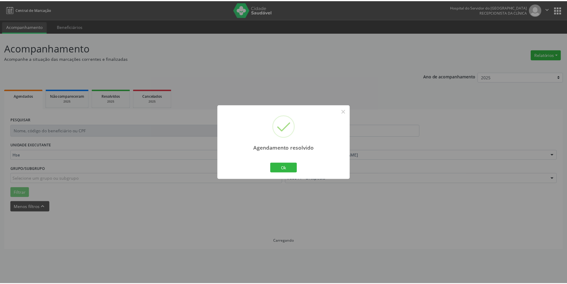
scroll to position [0, 0]
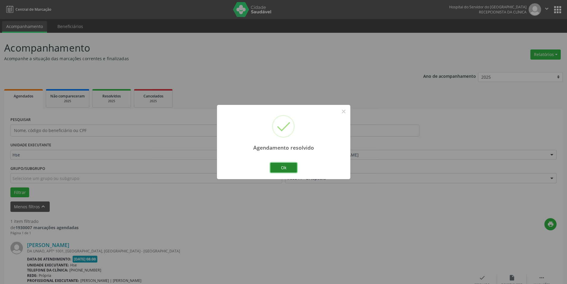
click at [289, 166] on button "Ok" at bounding box center [283, 168] width 27 height 10
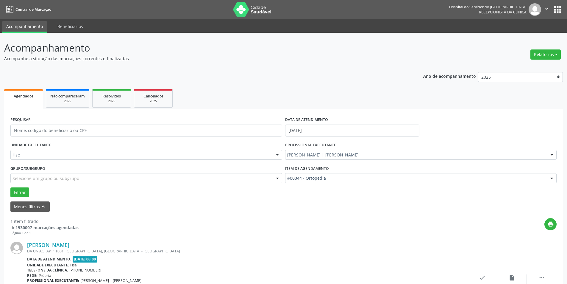
scroll to position [53, 0]
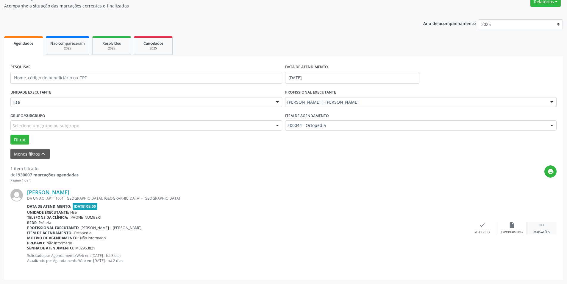
click at [541, 230] on div " Mais ações" at bounding box center [542, 228] width 30 height 13
click at [515, 225] on div "alarm_off Não compareceu" at bounding box center [512, 228] width 30 height 13
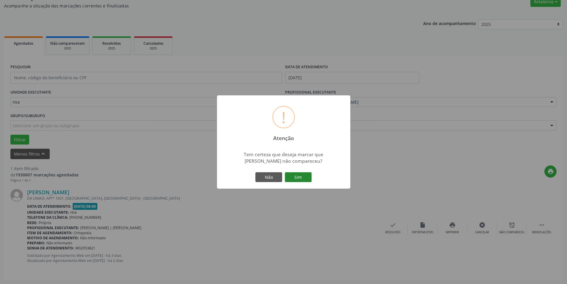
click at [299, 179] on button "Sim" at bounding box center [298, 177] width 27 height 10
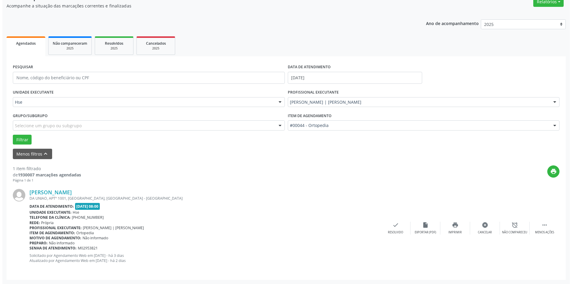
scroll to position [0, 0]
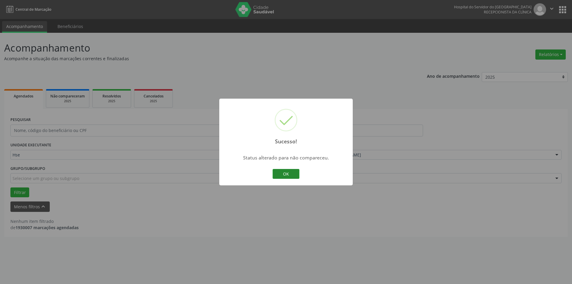
click at [291, 174] on button "OK" at bounding box center [285, 174] width 27 height 10
